Goal: Transaction & Acquisition: Purchase product/service

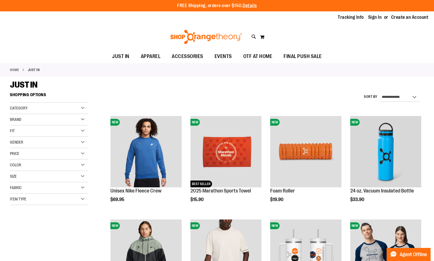
click at [61, 111] on div "Category" at bounding box center [49, 107] width 78 height 11
click at [78, 107] on div "Category" at bounding box center [49, 107] width 78 height 11
click at [80, 108] on div "Category" at bounding box center [49, 107] width 78 height 11
click at [80, 105] on div "Category" at bounding box center [49, 107] width 78 height 11
click at [81, 108] on div "Category" at bounding box center [49, 107] width 78 height 11
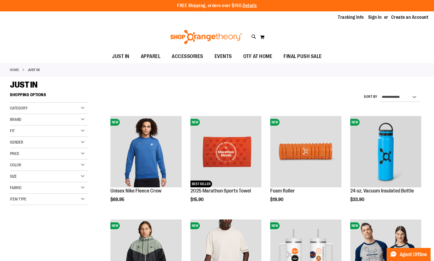
click at [81, 108] on div "Category" at bounding box center [49, 107] width 78 height 11
click at [81, 107] on div "Category" at bounding box center [49, 107] width 78 height 11
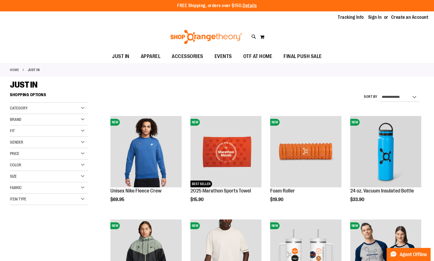
drag, startPoint x: 30, startPoint y: 101, endPoint x: 28, endPoint y: 105, distance: 4.4
click at [28, 102] on div "Shopping Options Category Balanced Basics New for Women New for Men" at bounding box center [49, 147] width 78 height 115
click at [28, 105] on div "Category" at bounding box center [49, 107] width 78 height 11
click at [28, 106] on span "Category" at bounding box center [19, 108] width 18 height 5
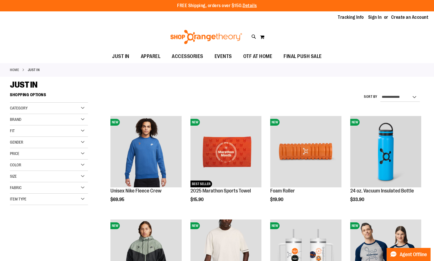
drag, startPoint x: 171, startPoint y: 89, endPoint x: 177, endPoint y: 89, distance: 6.0
click at [174, 89] on div "JUST IN" at bounding box center [217, 84] width 414 height 10
click at [254, 38] on icon at bounding box center [253, 36] width 5 height 7
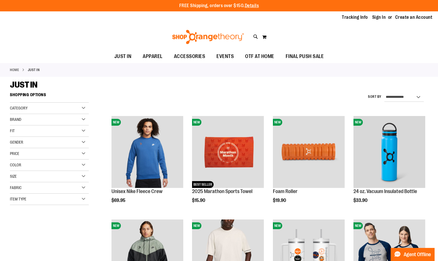
click at [230, 38] on input "Search" at bounding box center [219, 32] width 347 height 19
type input "**********"
click at [374, 24] on button "submit" at bounding box center [382, 32] width 17 height 17
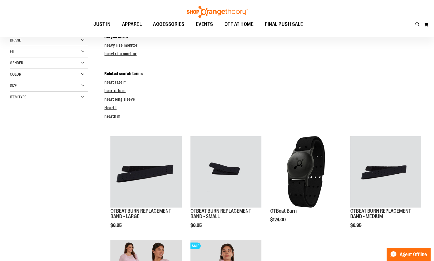
scroll to position [28, 0]
type input "**********"
click at [81, 97] on div "Item Type" at bounding box center [49, 96] width 78 height 11
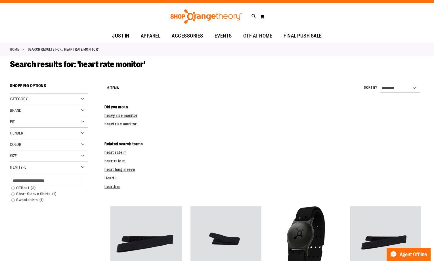
scroll to position [0, 0]
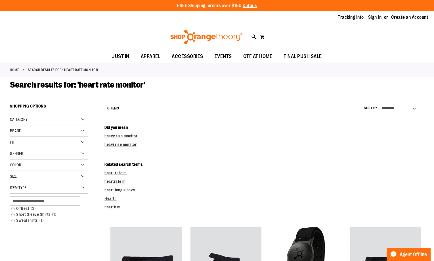
click at [84, 118] on div "Category" at bounding box center [49, 119] width 78 height 11
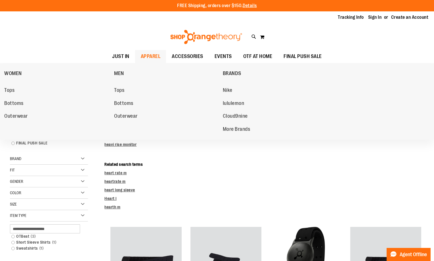
click at [128, 123] on ul "Tops Bottoms Outerwear" at bounding box center [167, 102] width 106 height 44
click at [132, 116] on span "Outerwear" at bounding box center [126, 116] width 24 height 7
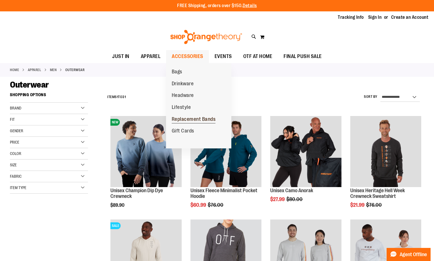
type input "**********"
click at [179, 119] on span "Replacement Bands" at bounding box center [194, 119] width 44 height 7
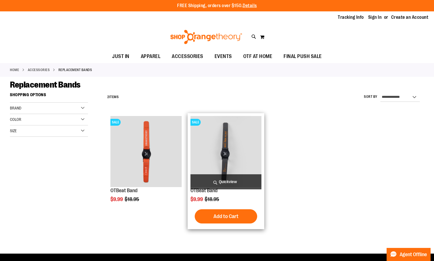
type input "**********"
click at [219, 181] on span "Quickview" at bounding box center [225, 181] width 71 height 15
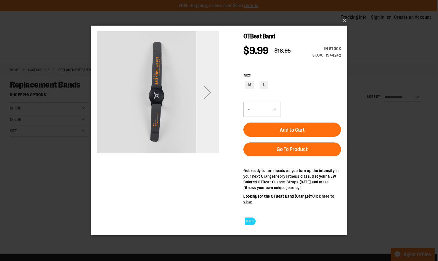
click at [207, 88] on div "Next" at bounding box center [207, 92] width 23 height 23
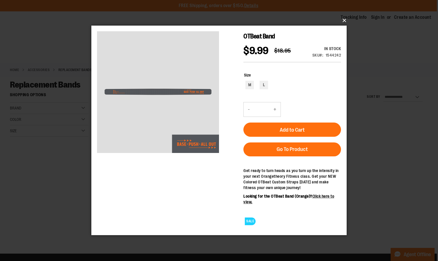
click at [347, 17] on button "×" at bounding box center [220, 20] width 255 height 12
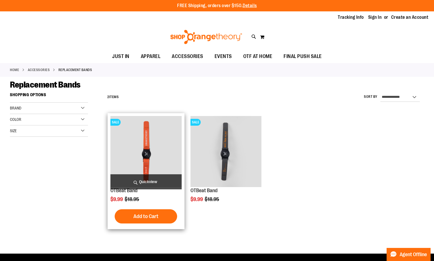
click at [157, 160] on img "product" at bounding box center [145, 151] width 71 height 71
click at [157, 181] on span "Quickview" at bounding box center [145, 181] width 71 height 15
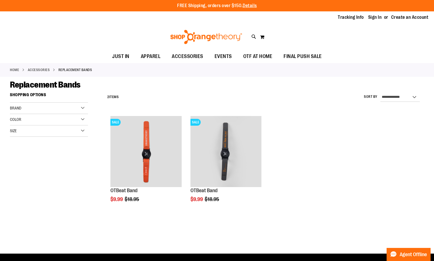
type input "**********"
click at [85, 106] on div "Brand" at bounding box center [49, 107] width 78 height 11
click at [84, 106] on div "Brand" at bounding box center [49, 107] width 78 height 11
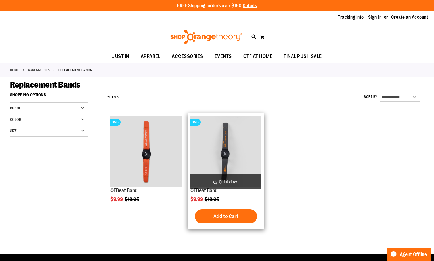
click at [222, 185] on span "Quickview" at bounding box center [225, 181] width 71 height 15
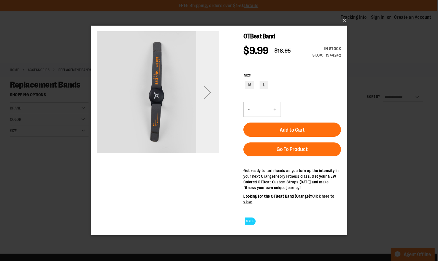
click at [211, 91] on div "Next" at bounding box center [207, 92] width 23 height 23
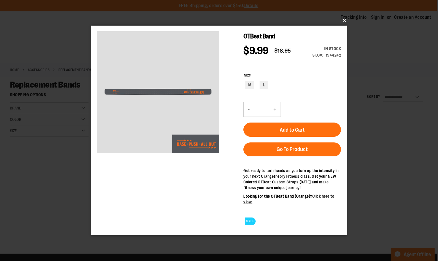
click at [347, 19] on button "×" at bounding box center [220, 20] width 255 height 12
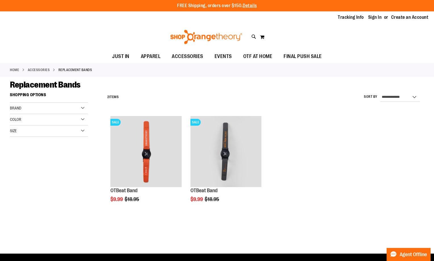
click at [304, 242] on div "**********" at bounding box center [260, 170] width 328 height 161
